Goal: Transaction & Acquisition: Purchase product/service

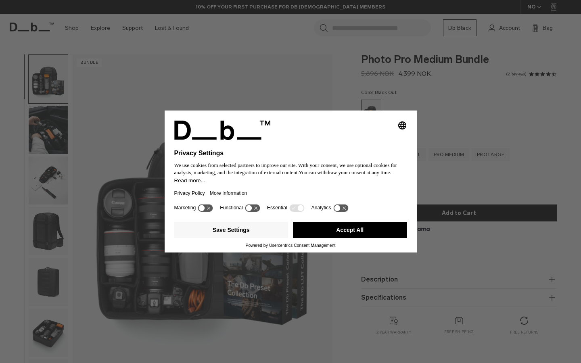
click at [378, 229] on button "Accept All" at bounding box center [350, 230] width 114 height 16
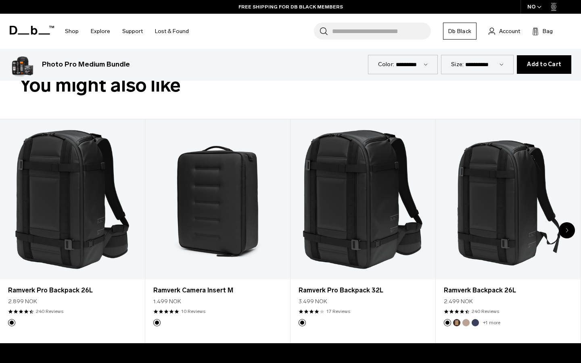
scroll to position [375, 0]
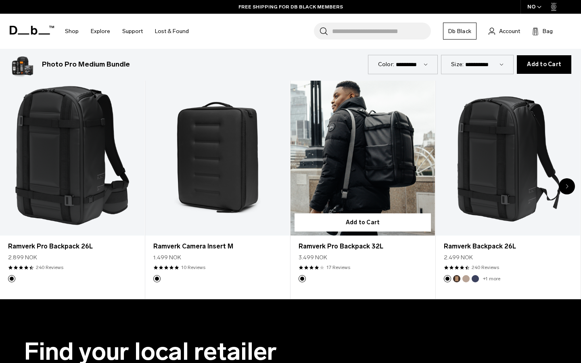
click at [386, 190] on link "Ramverk Pro Backpack 32L" at bounding box center [362, 155] width 144 height 160
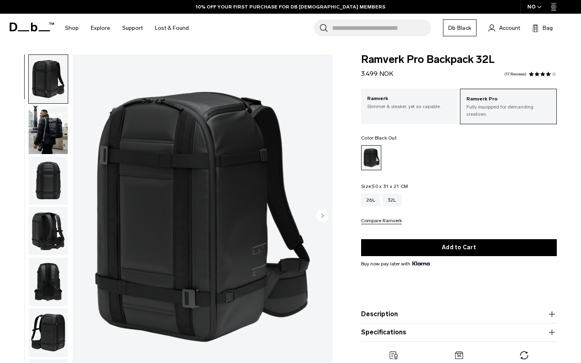
click at [46, 129] on img "button" at bounding box center [48, 130] width 39 height 48
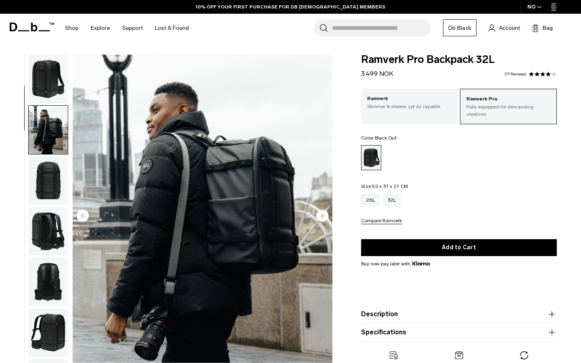
scroll to position [51, 0]
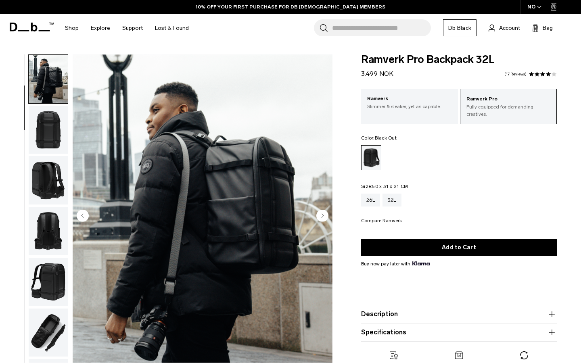
click at [48, 138] on img "button" at bounding box center [48, 130] width 39 height 48
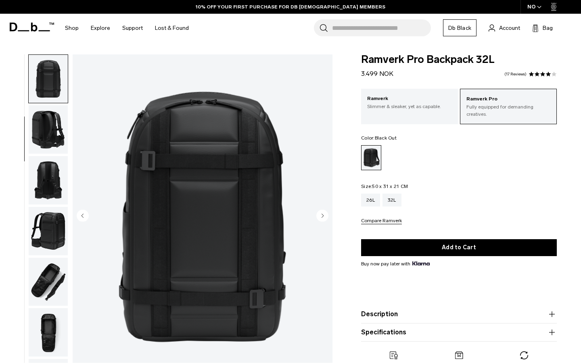
click at [48, 143] on img "button" at bounding box center [48, 129] width 39 height 48
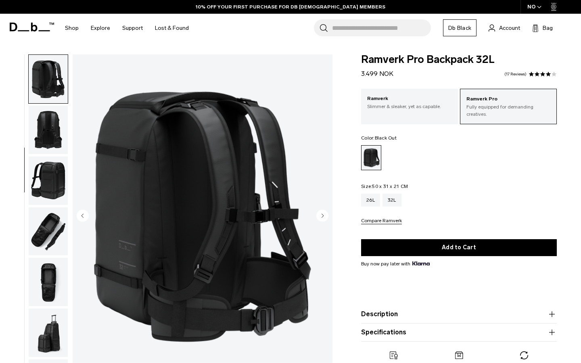
click at [48, 143] on img "button" at bounding box center [48, 130] width 39 height 48
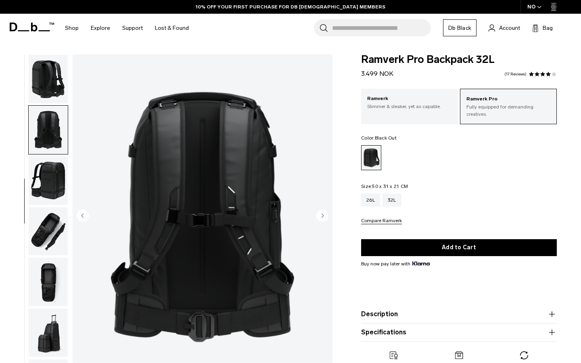
scroll to position [181, 0]
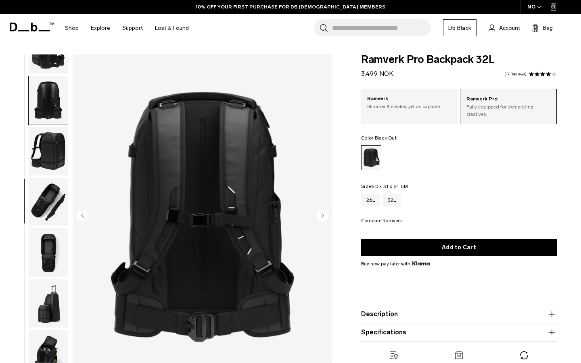
click at [48, 143] on img "button" at bounding box center [48, 151] width 39 height 48
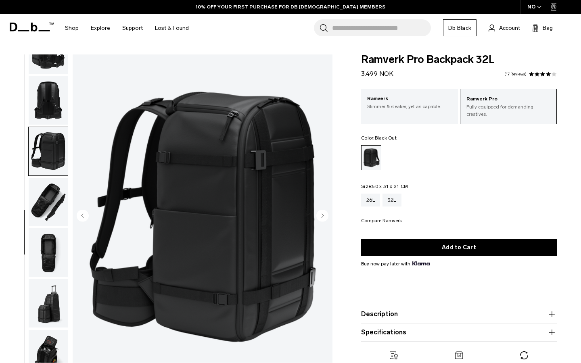
click at [51, 169] on img "button" at bounding box center [48, 151] width 39 height 48
click at [51, 203] on img "button" at bounding box center [48, 202] width 39 height 48
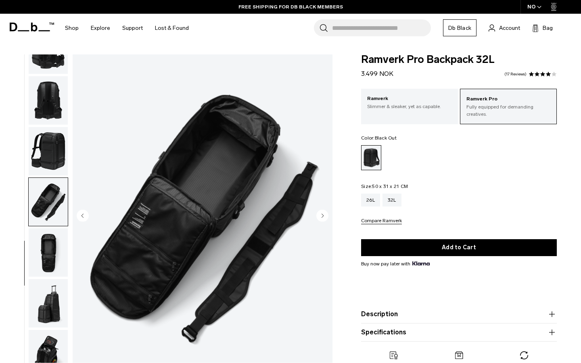
click at [52, 256] on img "button" at bounding box center [48, 252] width 39 height 48
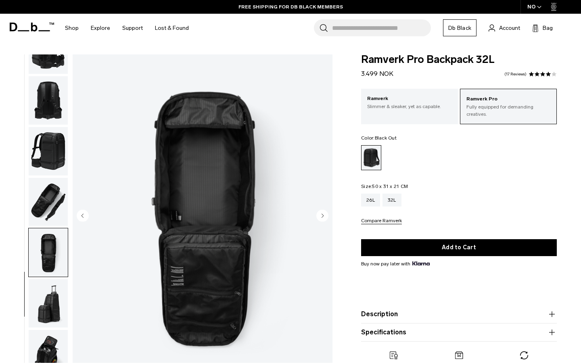
click at [54, 306] on img "button" at bounding box center [48, 303] width 39 height 48
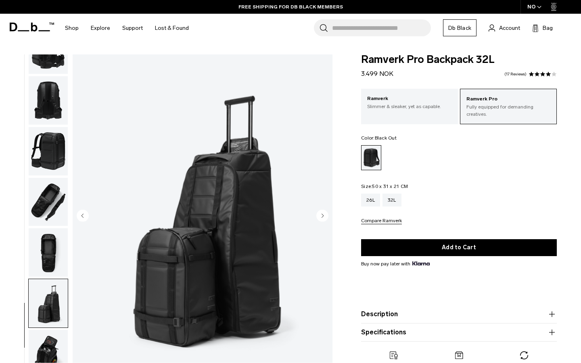
click at [51, 237] on img "button" at bounding box center [48, 252] width 39 height 48
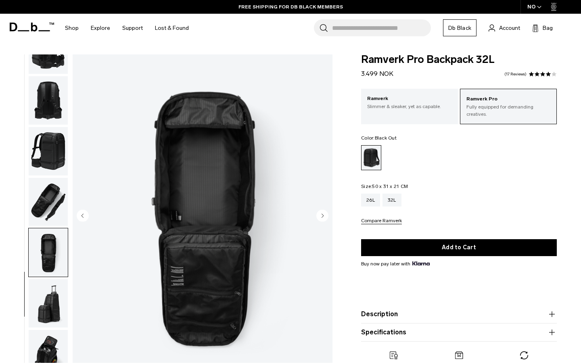
click at [53, 199] on img "button" at bounding box center [48, 202] width 39 height 48
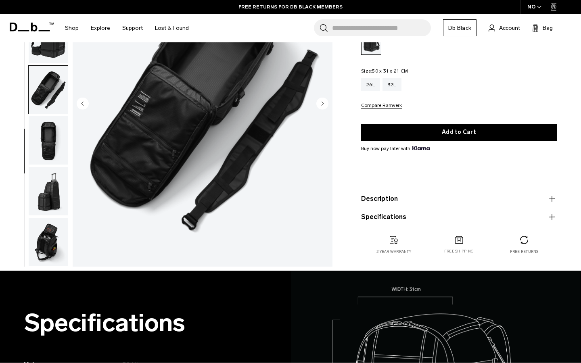
scroll to position [127, 0]
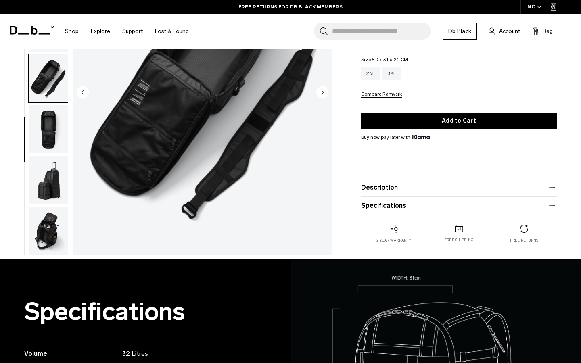
click at [54, 233] on img "button" at bounding box center [48, 230] width 39 height 48
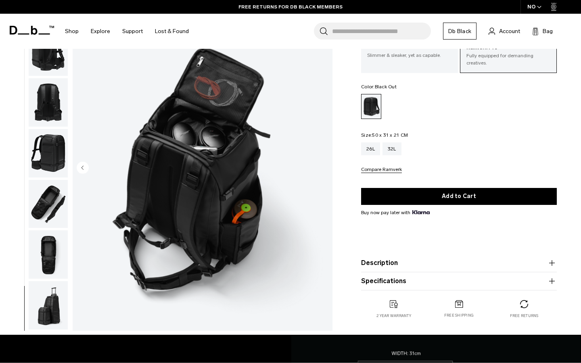
scroll to position [46, 0]
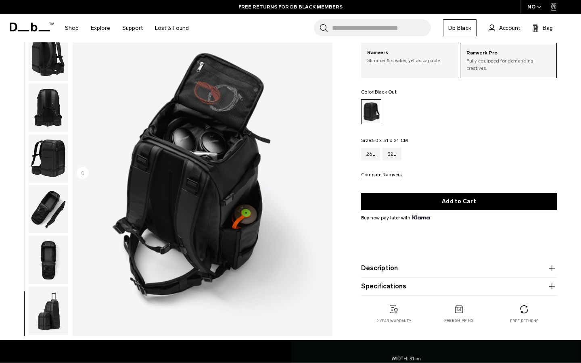
click at [46, 252] on img "button" at bounding box center [48, 259] width 39 height 48
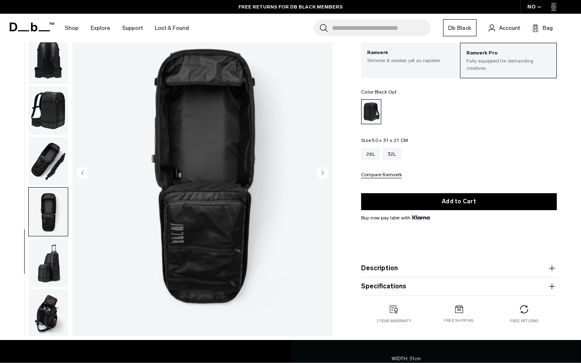
scroll to position [181, 0]
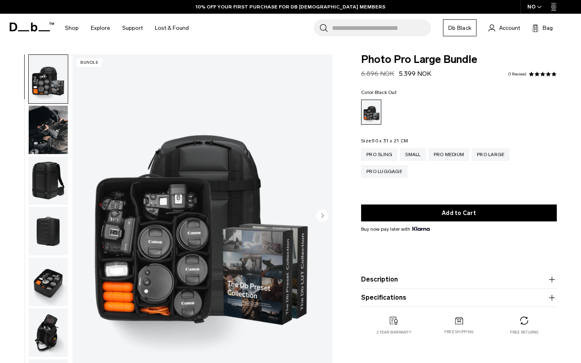
click at [59, 188] on img "button" at bounding box center [48, 180] width 39 height 48
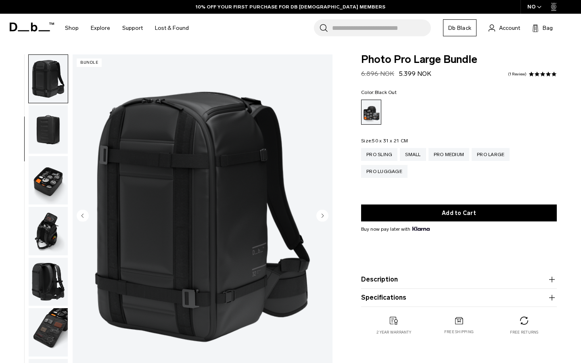
click at [50, 192] on img "button" at bounding box center [48, 180] width 39 height 48
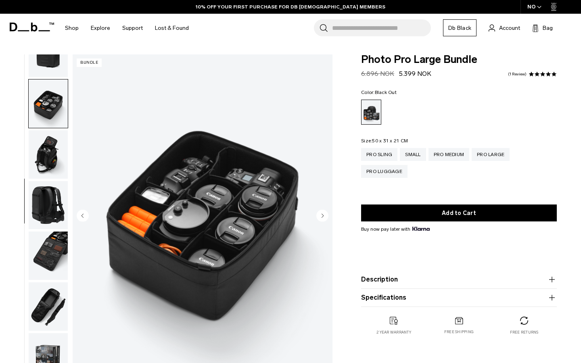
scroll to position [181, 0]
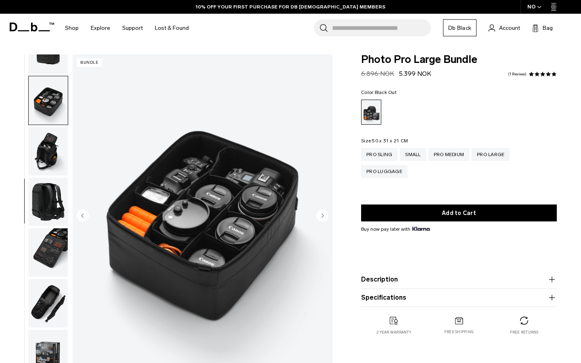
click at [52, 184] on img "button" at bounding box center [48, 202] width 39 height 48
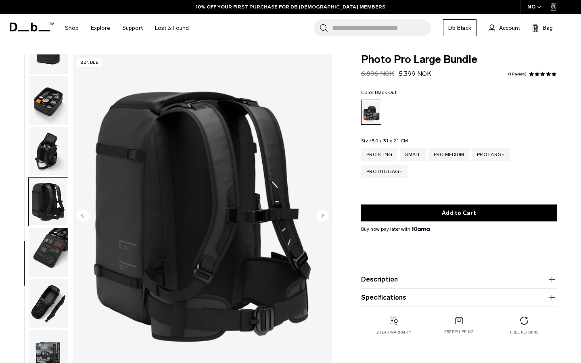
click at [58, 244] on img "button" at bounding box center [48, 252] width 39 height 48
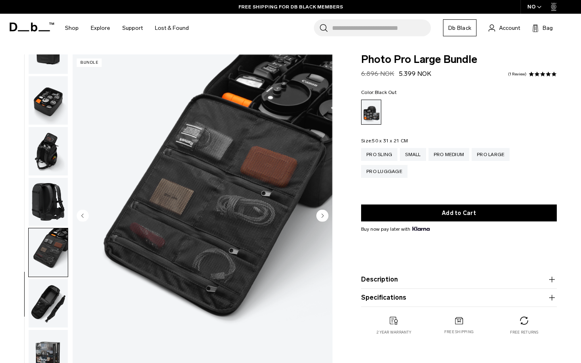
click at [54, 298] on img "button" at bounding box center [48, 303] width 39 height 48
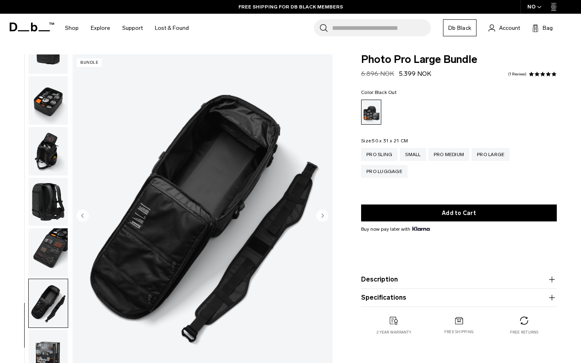
scroll to position [17, 0]
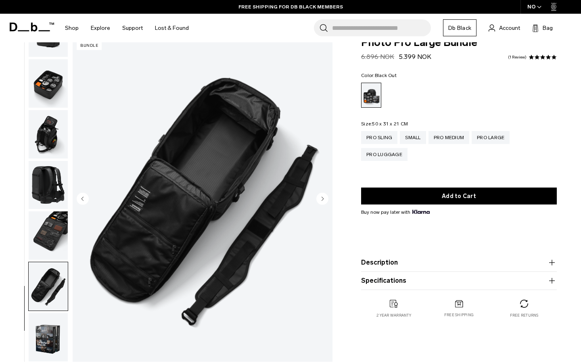
click at [325, 200] on circle "Next slide" at bounding box center [322, 199] width 12 height 12
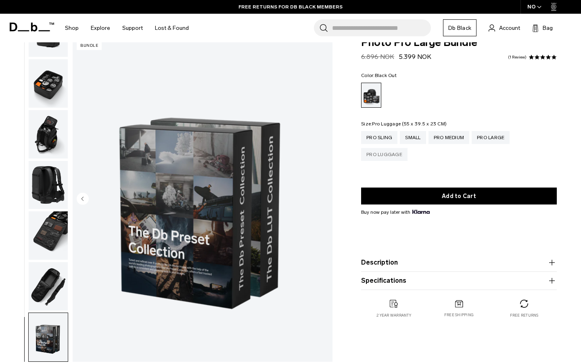
click at [395, 153] on div "Pro Luggage" at bounding box center [384, 154] width 46 height 13
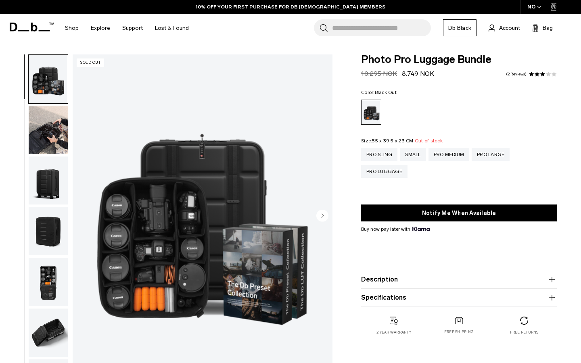
click at [54, 137] on img "button" at bounding box center [48, 130] width 39 height 48
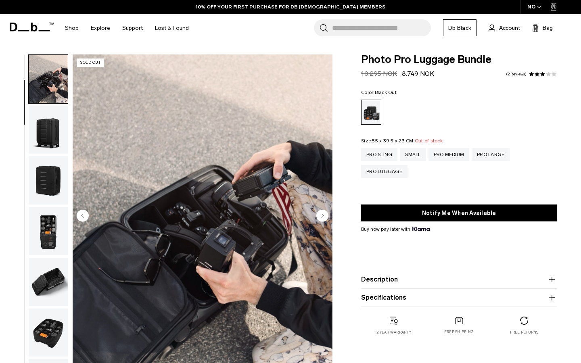
click at [51, 152] on img "button" at bounding box center [48, 130] width 39 height 48
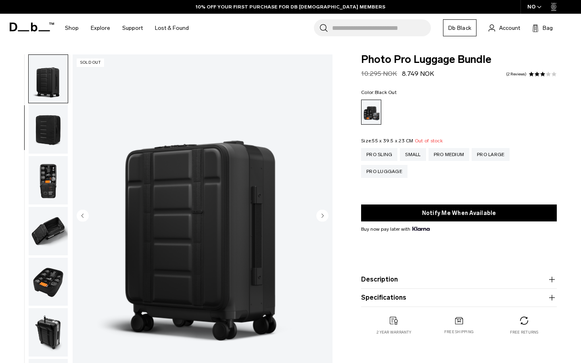
click at [52, 167] on img "button" at bounding box center [48, 180] width 39 height 48
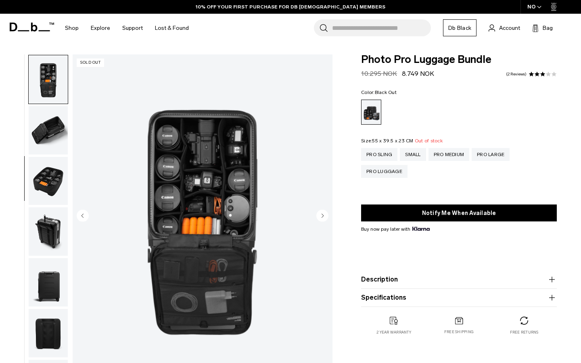
scroll to position [203, 0]
click at [52, 167] on img "button" at bounding box center [48, 180] width 39 height 48
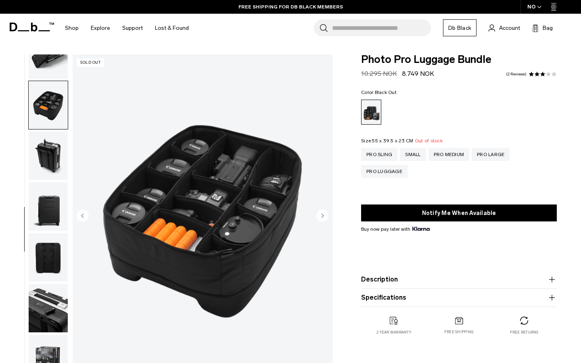
scroll to position [283, 0]
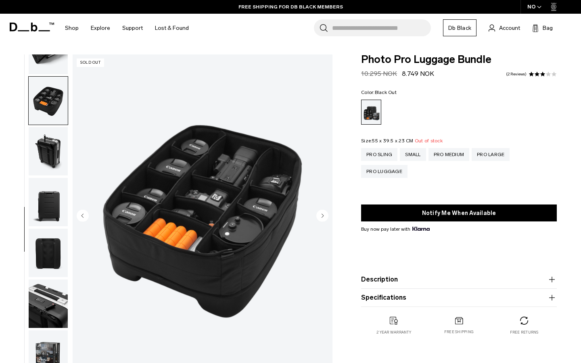
click at [52, 167] on img "button" at bounding box center [48, 151] width 39 height 48
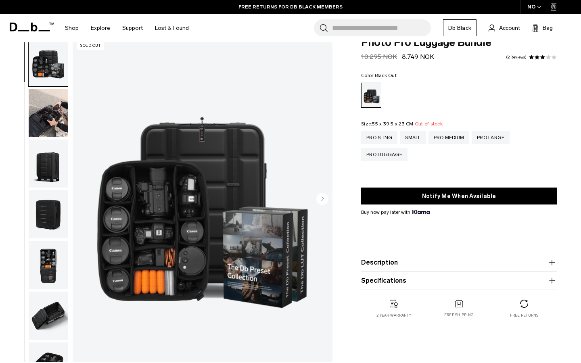
click at [257, 226] on img "1 / 12" at bounding box center [203, 199] width 260 height 324
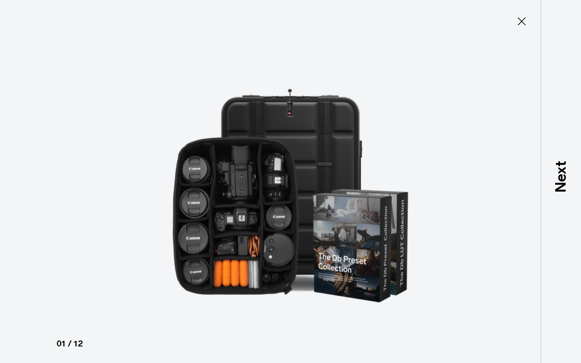
type button "Close"
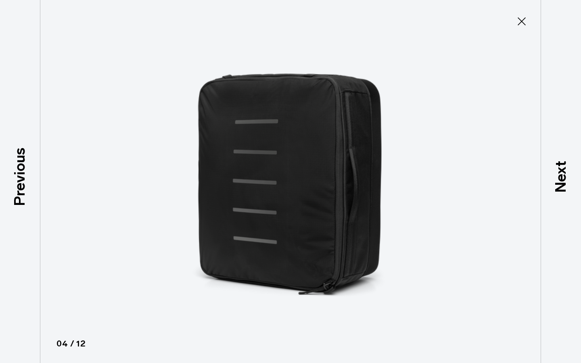
scroll to position [152, 0]
click at [522, 23] on icon at bounding box center [521, 21] width 13 height 13
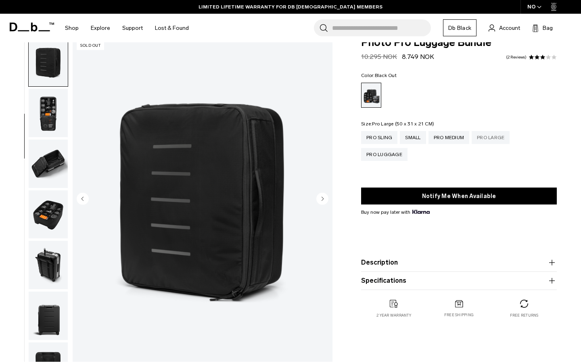
click at [478, 140] on div "Pro Large" at bounding box center [490, 137] width 38 height 13
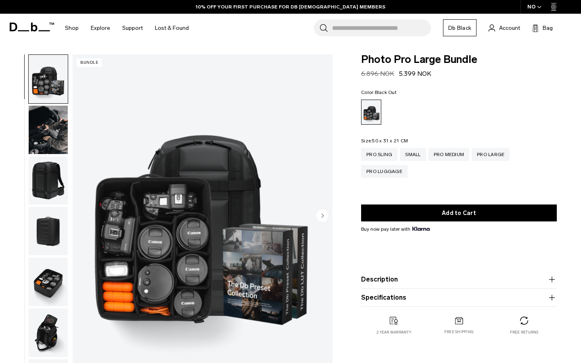
click at [48, 136] on img "button" at bounding box center [48, 130] width 39 height 48
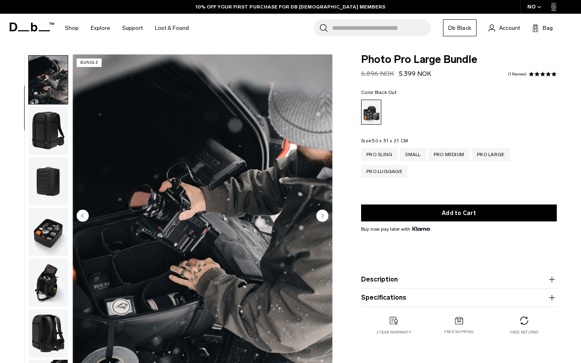
scroll to position [51, 0]
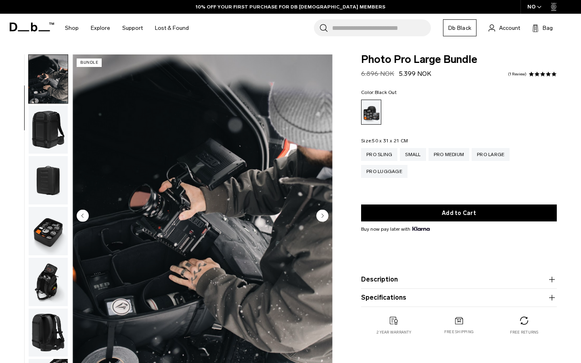
click at [51, 169] on img "button" at bounding box center [48, 180] width 39 height 48
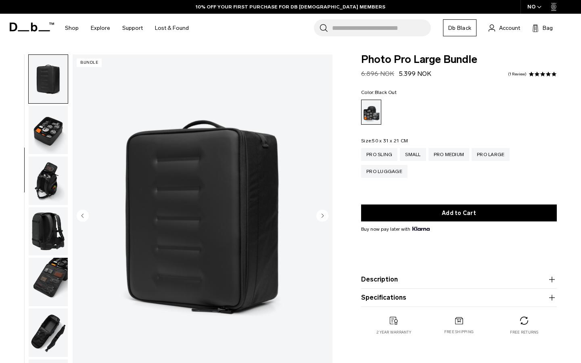
click at [52, 132] on img "button" at bounding box center [48, 130] width 39 height 48
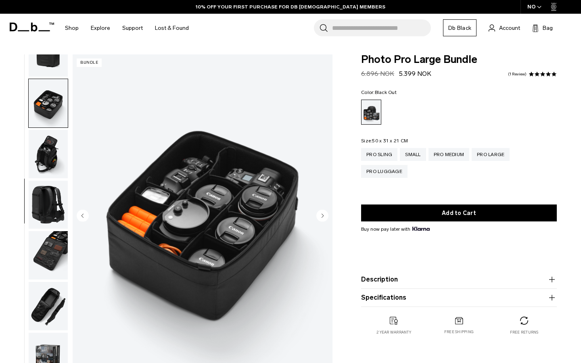
scroll to position [181, 0]
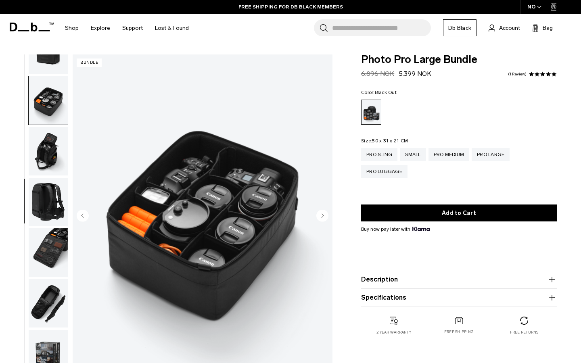
click at [64, 153] on img "button" at bounding box center [48, 151] width 39 height 48
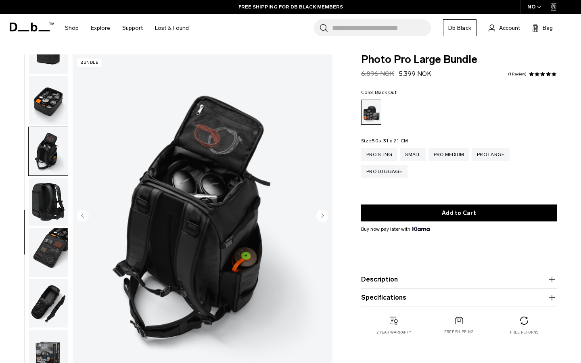
click at [61, 205] on img "button" at bounding box center [48, 202] width 39 height 48
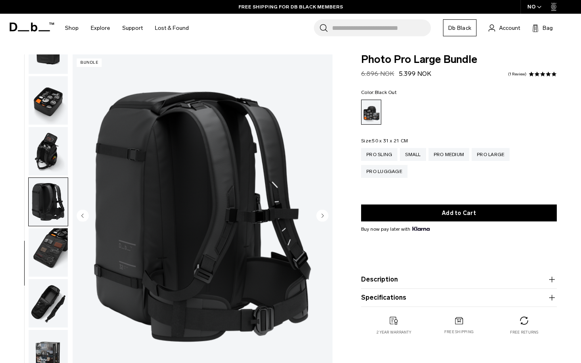
click at [46, 313] on img "button" at bounding box center [48, 303] width 39 height 48
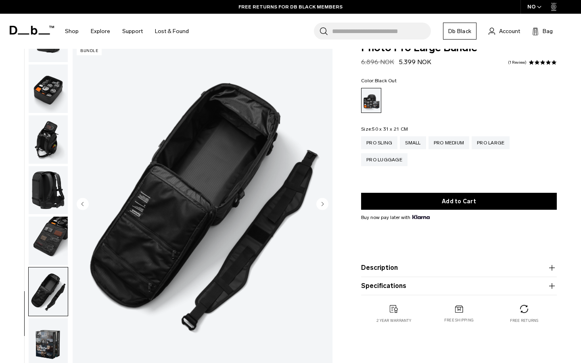
scroll to position [0, 0]
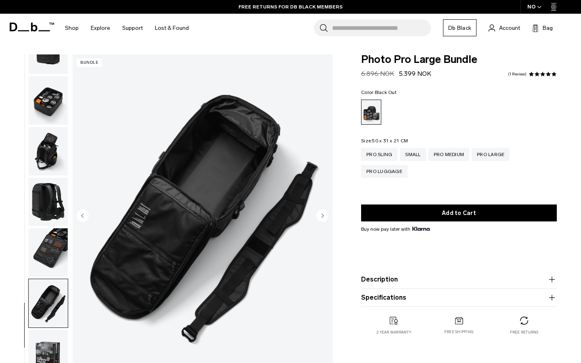
click at [58, 108] on img "button" at bounding box center [48, 100] width 39 height 48
